Goal: Task Accomplishment & Management: Complete application form

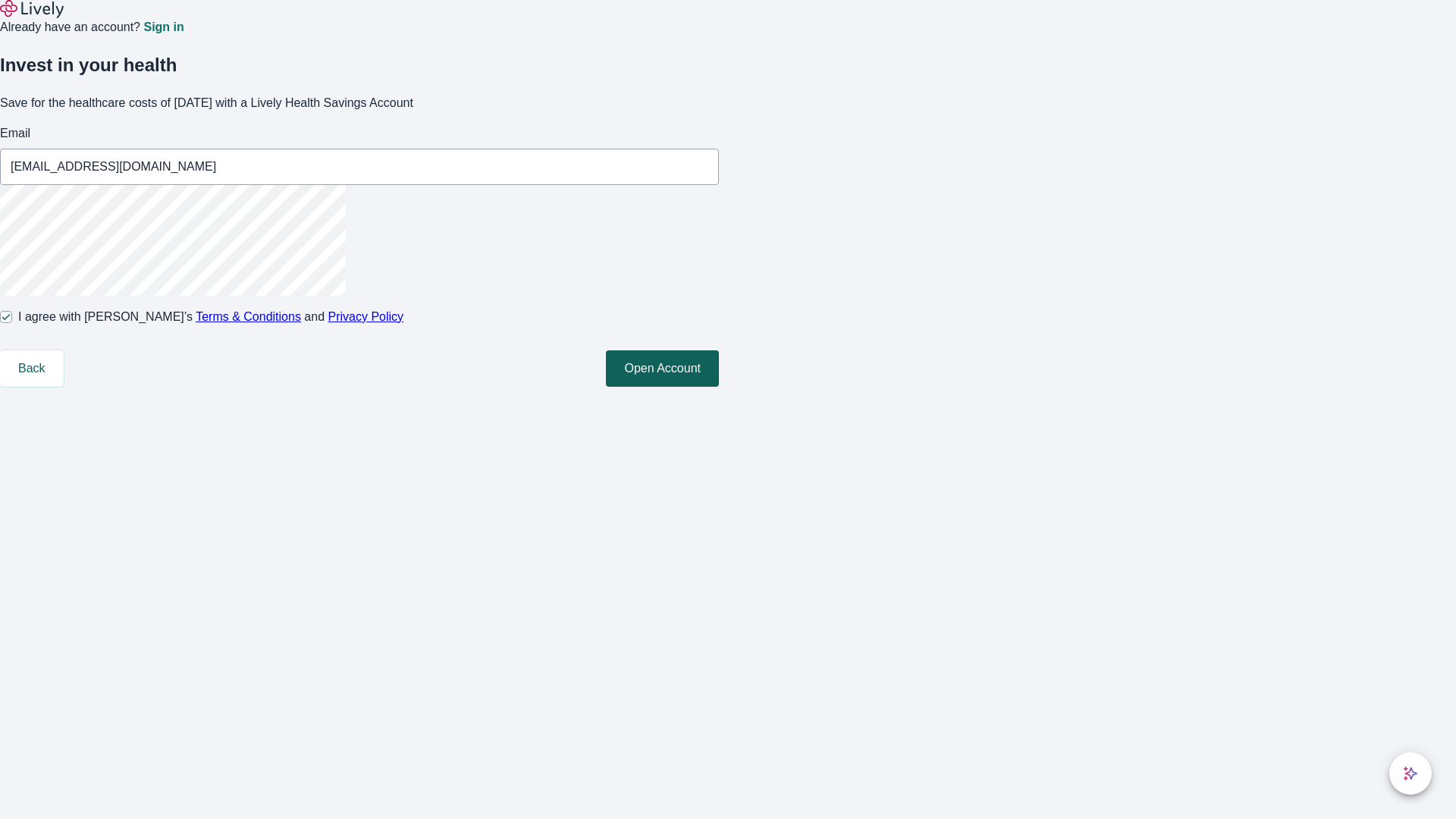
click at [718, 387] on button "Open Account" at bounding box center [662, 368] width 113 height 36
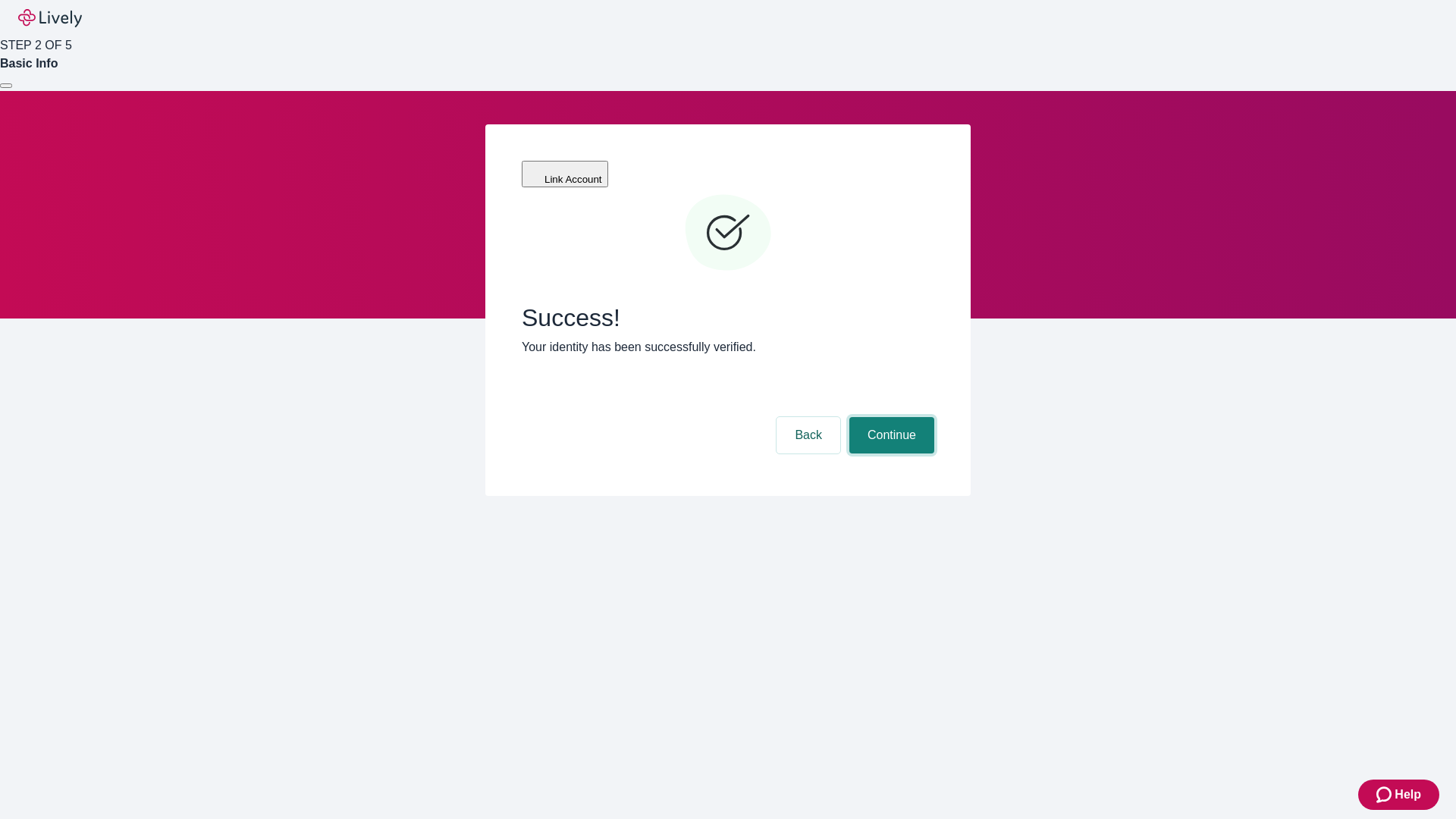
click at [934, 417] on button "Continue" at bounding box center [891, 435] width 85 height 36
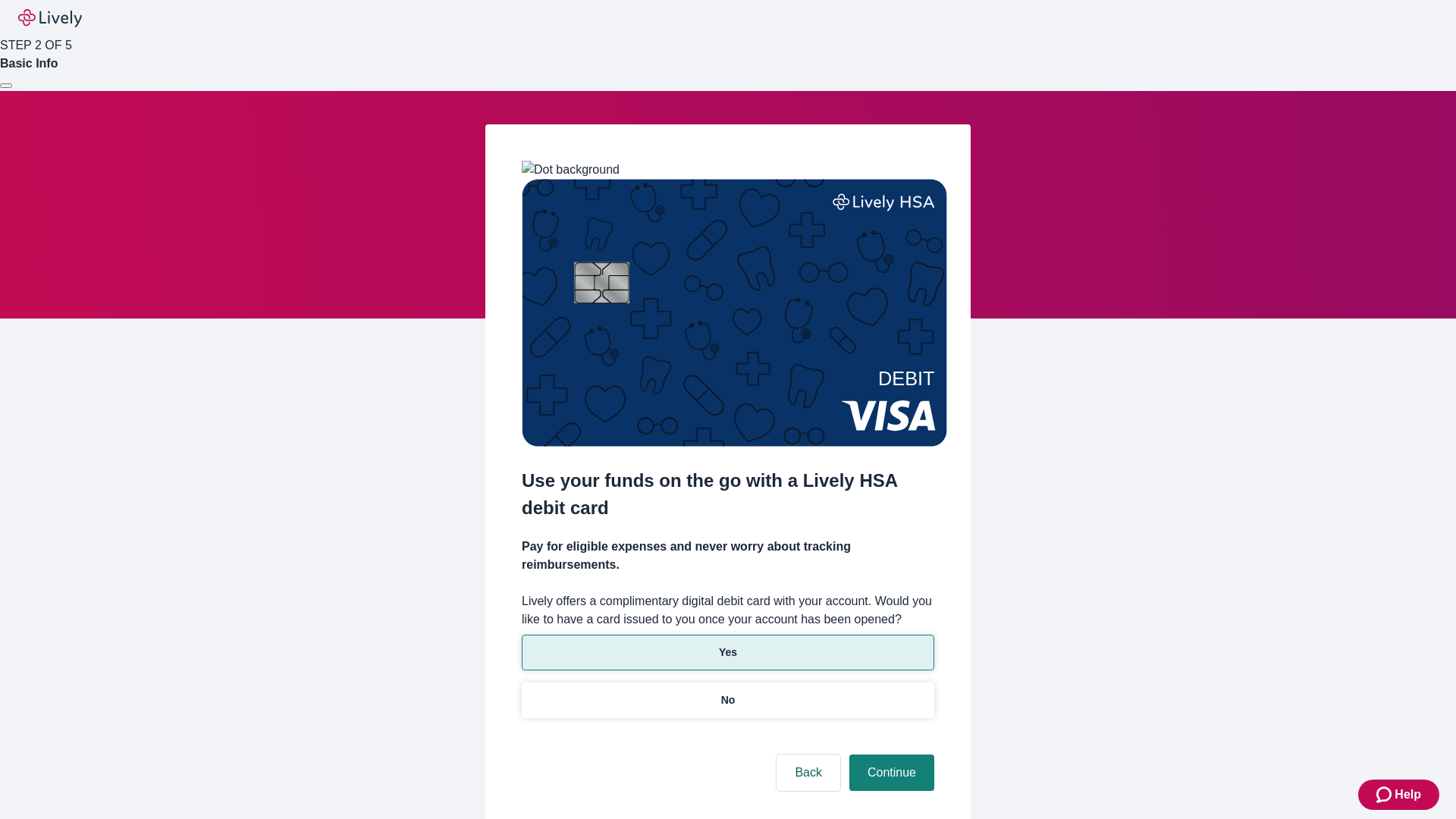
click at [727, 644] on p "Yes" at bounding box center [728, 652] width 18 height 16
click at [890, 754] on button "Continue" at bounding box center [891, 772] width 85 height 36
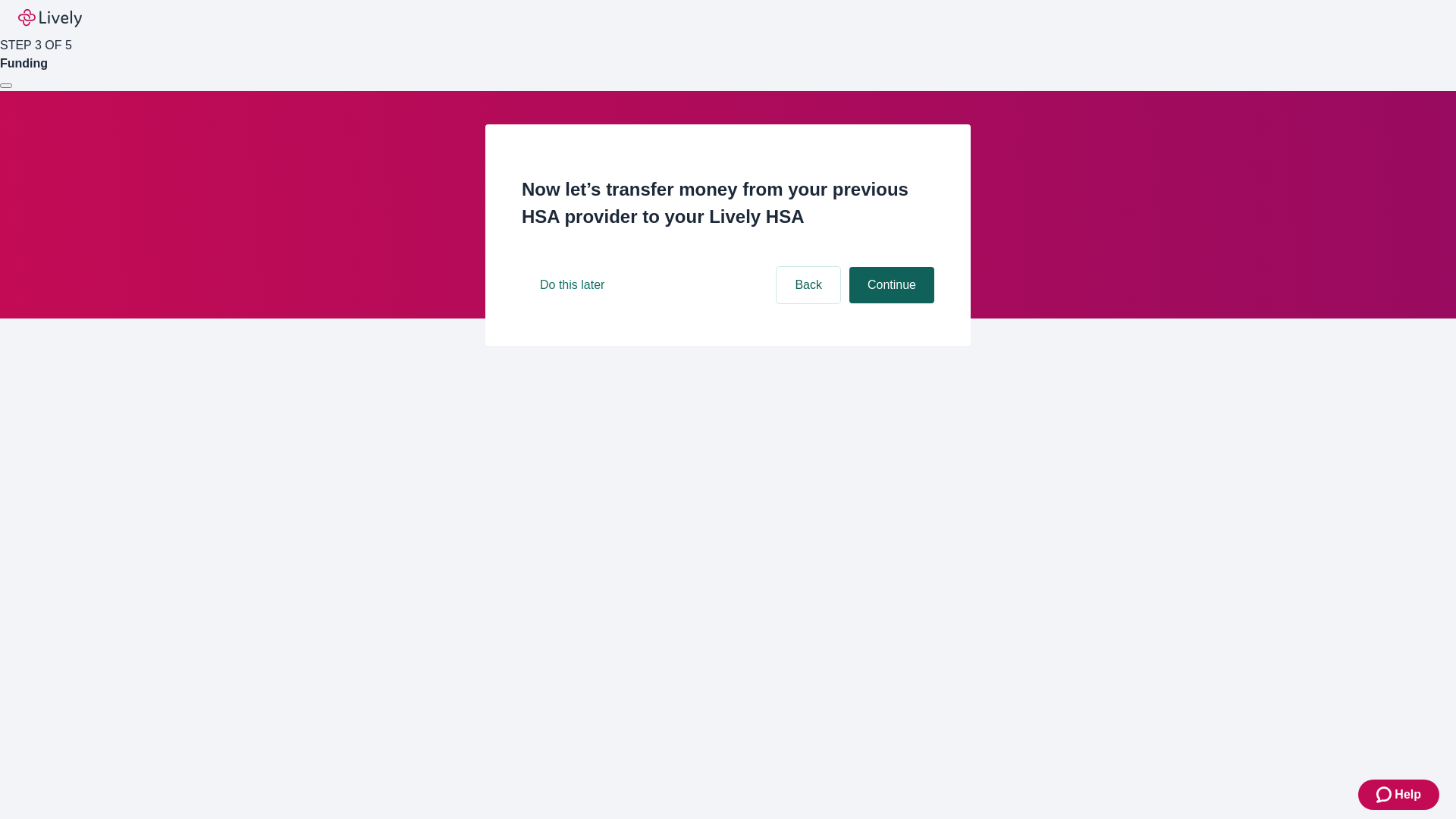
click at [890, 303] on button "Continue" at bounding box center [891, 284] width 85 height 36
